Goal: Find specific page/section: Find specific page/section

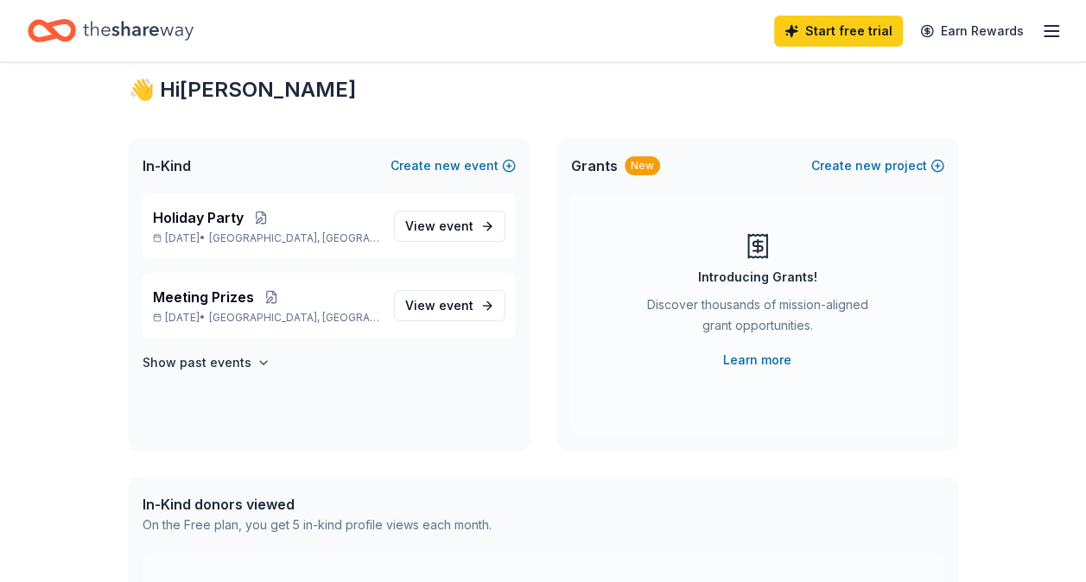
scroll to position [43, 0]
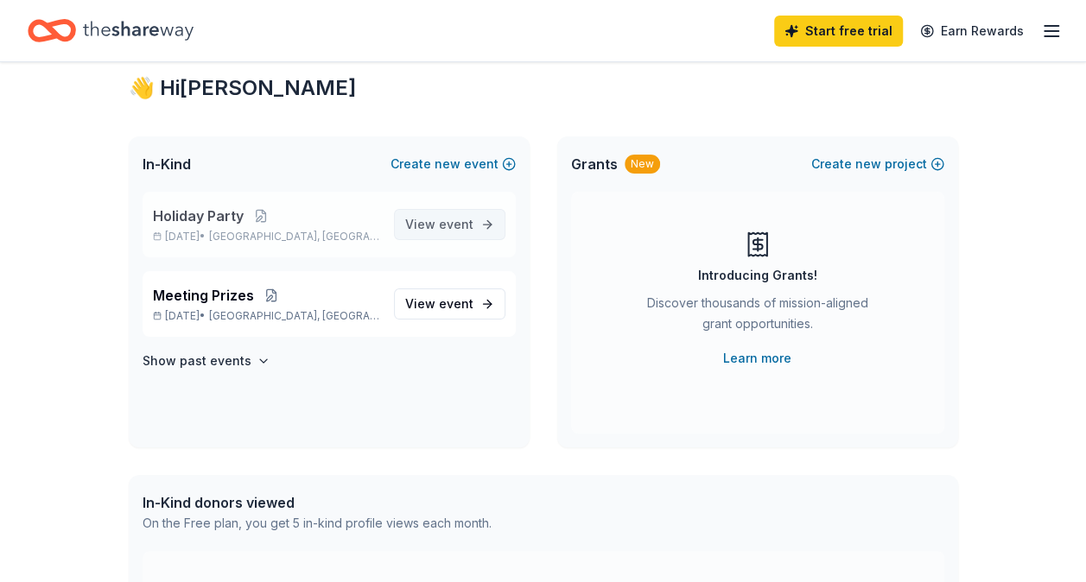
click at [439, 223] on span "View event" at bounding box center [439, 224] width 68 height 21
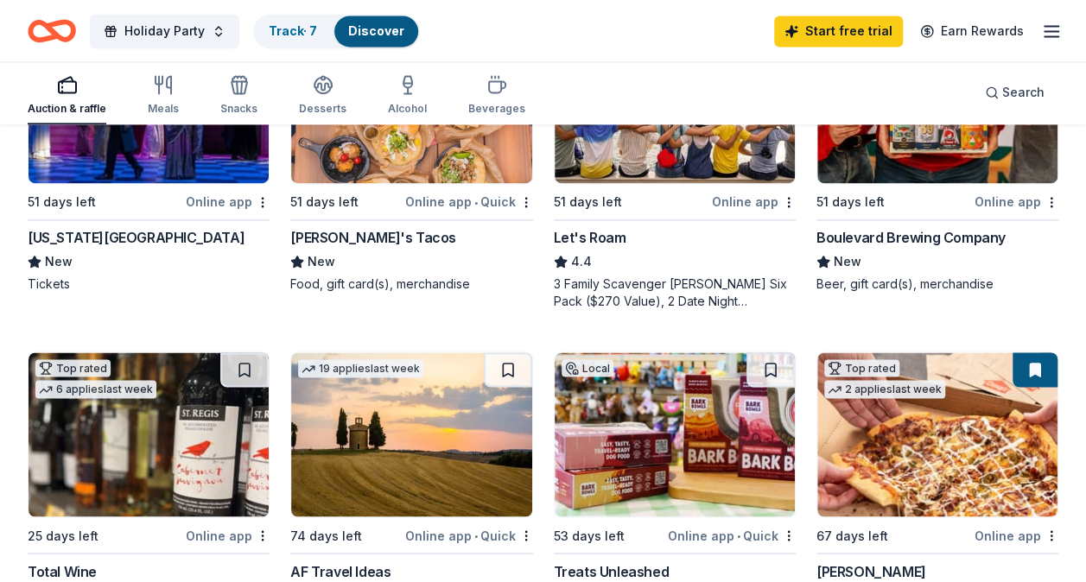
scroll to position [1296, 0]
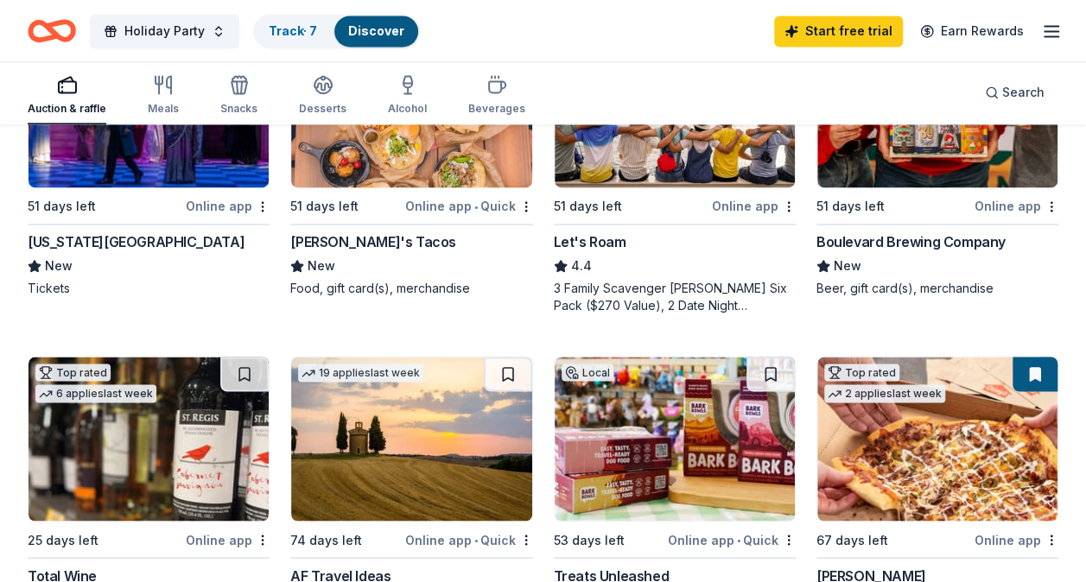
click at [320, 234] on div "[PERSON_NAME]'s Tacos" at bounding box center [373, 242] width 166 height 21
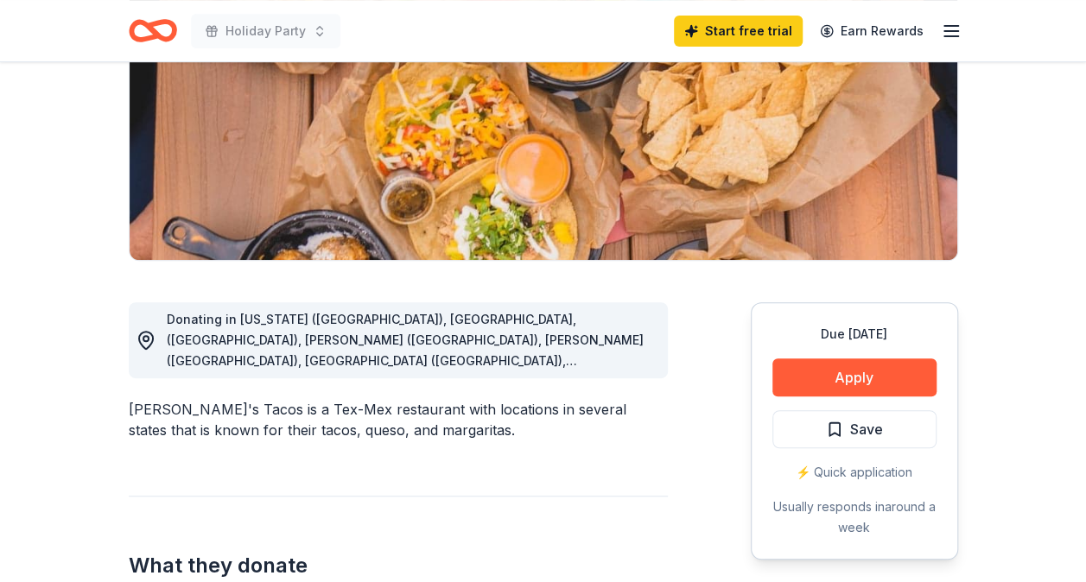
scroll to position [277, 0]
